Goal: Transaction & Acquisition: Purchase product/service

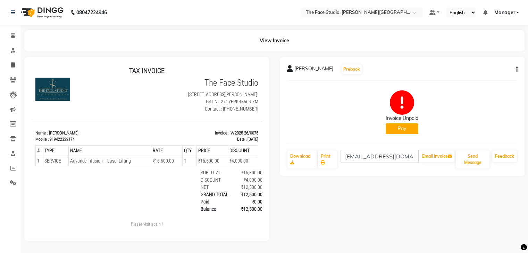
click at [394, 129] on button "Pay" at bounding box center [402, 129] width 33 height 11
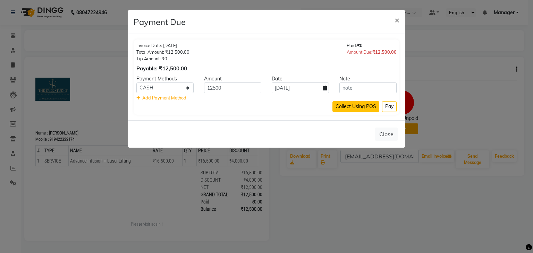
click at [361, 106] on button "Collect Using POS" at bounding box center [356, 106] width 47 height 11
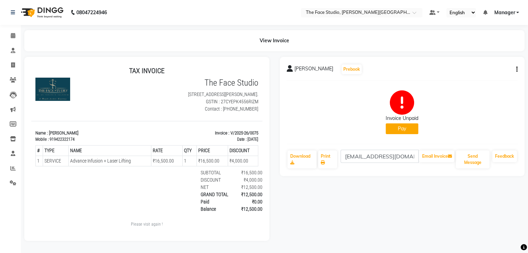
click at [492, 3] on nav "08047224946 Select Location × The Face Studio, Prabhat Road Default Panel My Pa…" at bounding box center [264, 12] width 528 height 25
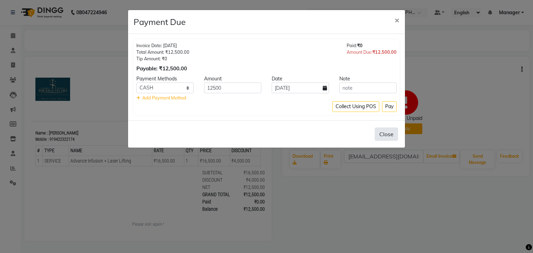
click at [385, 132] on button "Close" at bounding box center [386, 134] width 23 height 13
